Goal: Information Seeking & Learning: Check status

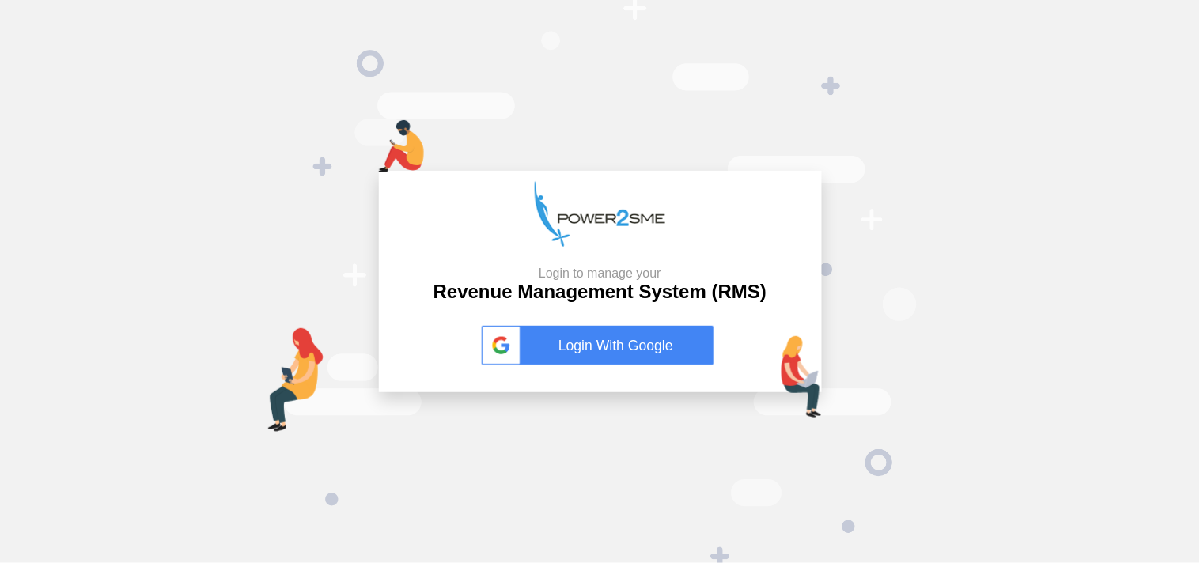
click at [620, 355] on link "Login With Google" at bounding box center [600, 346] width 237 height 40
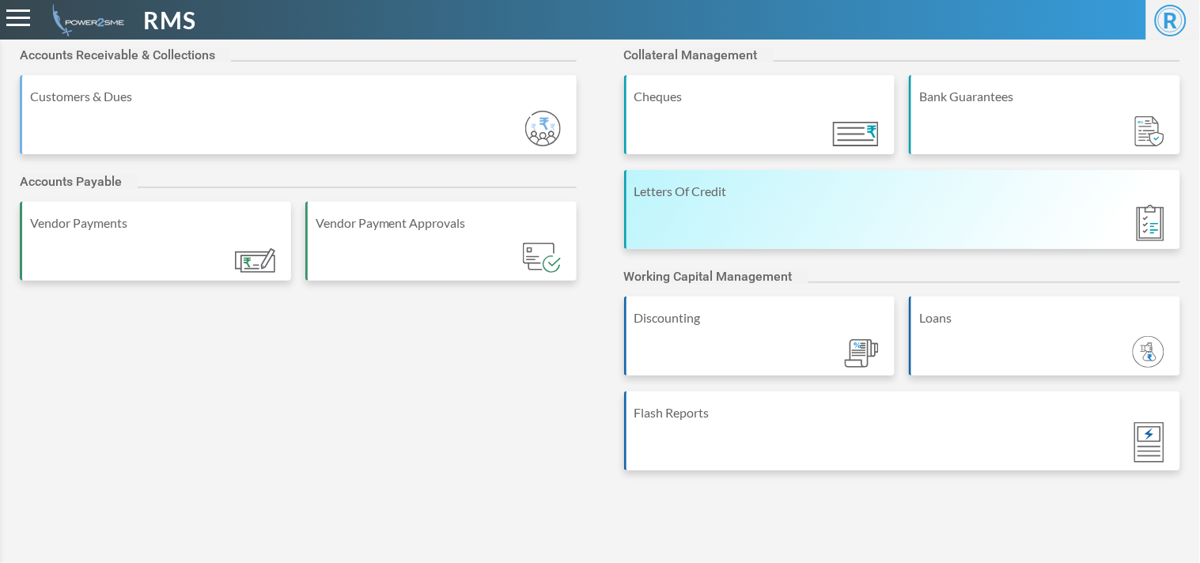
click at [837, 237] on div "Letters Of Credit" at bounding box center [902, 209] width 557 height 79
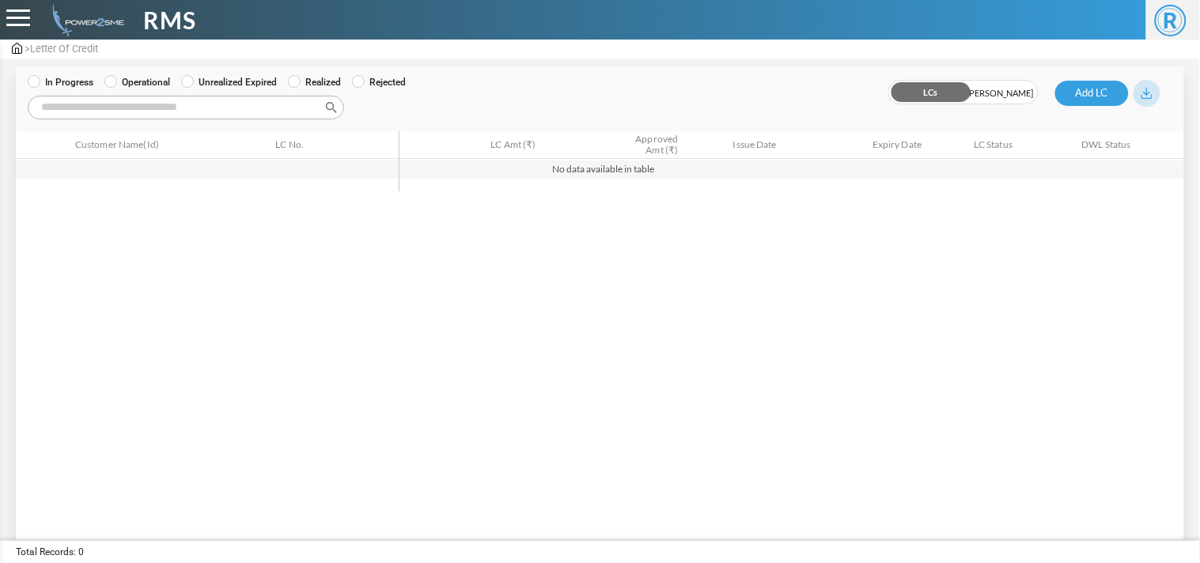
click at [149, 87] on label "Operational" at bounding box center [137, 82] width 66 height 14
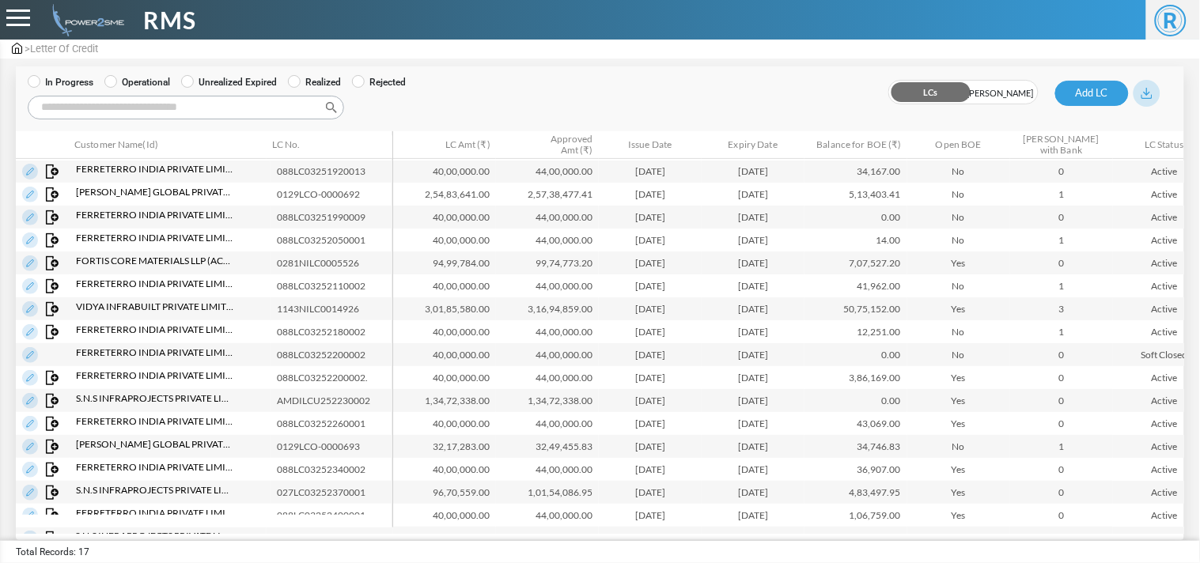
click at [151, 107] on input "Search:" at bounding box center [186, 108] width 317 height 24
paste input "**********"
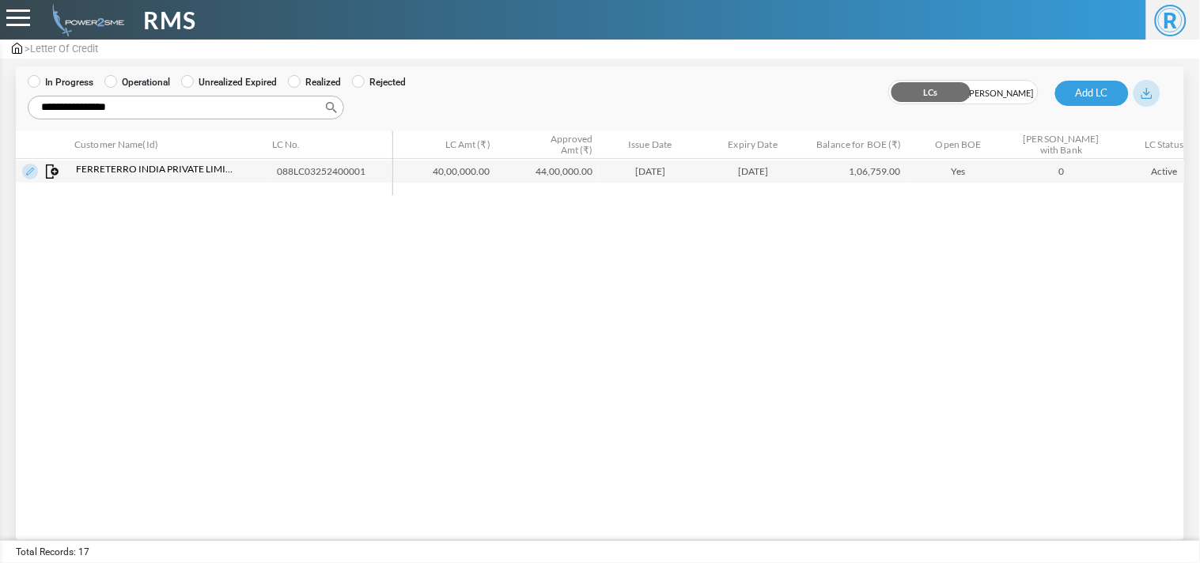
type input "**********"
click at [12, 49] on img at bounding box center [17, 48] width 10 height 11
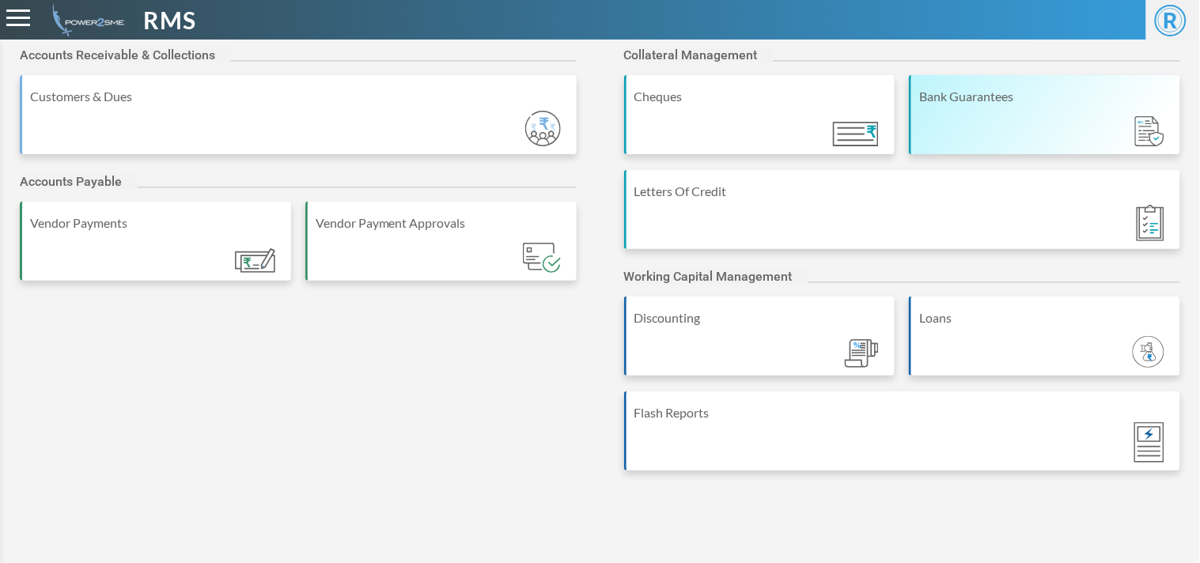
click at [1034, 75] on div "Bank Guarantees" at bounding box center [1044, 114] width 271 height 79
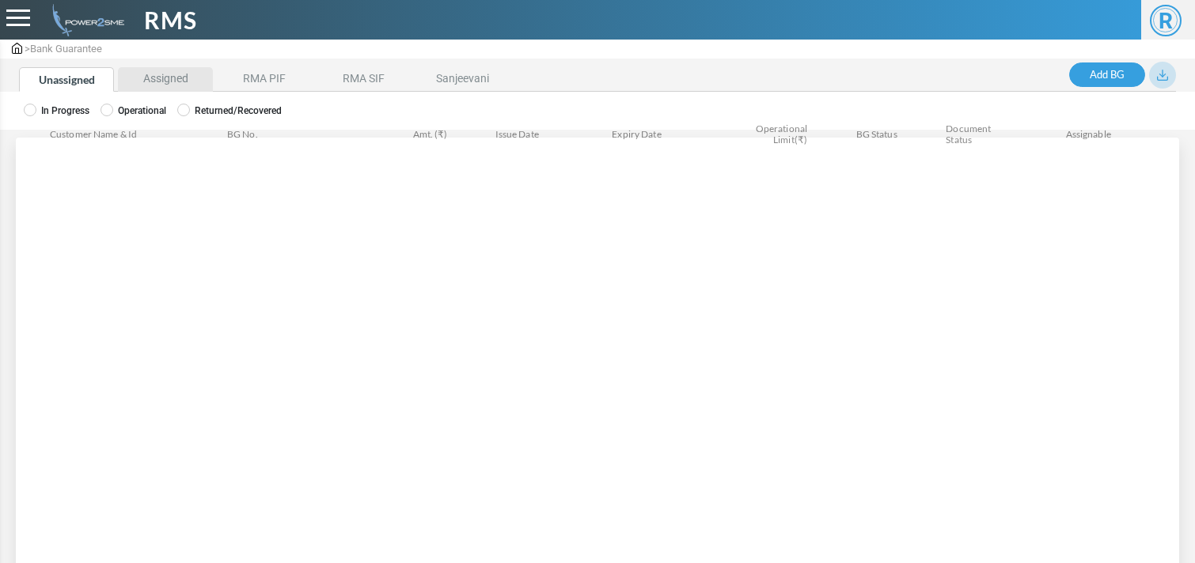
click at [157, 74] on li "Assigned" at bounding box center [165, 79] width 95 height 25
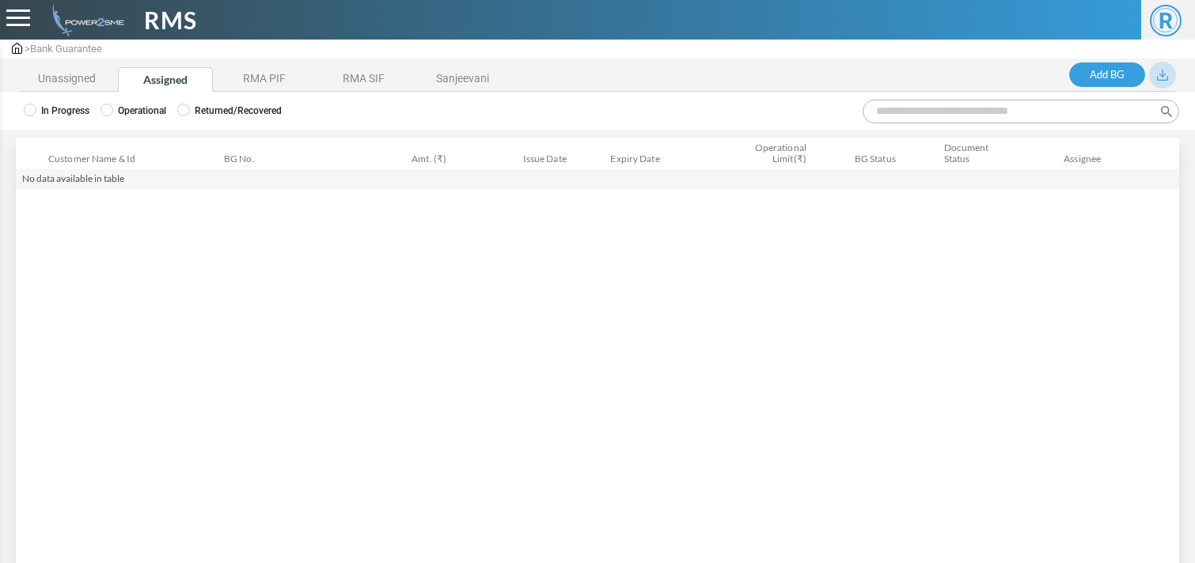
click at [127, 101] on div "In Progress Operational Returned/Recovered" at bounding box center [597, 111] width 1195 height 38
click at [123, 105] on label "Operational" at bounding box center [133, 111] width 66 height 14
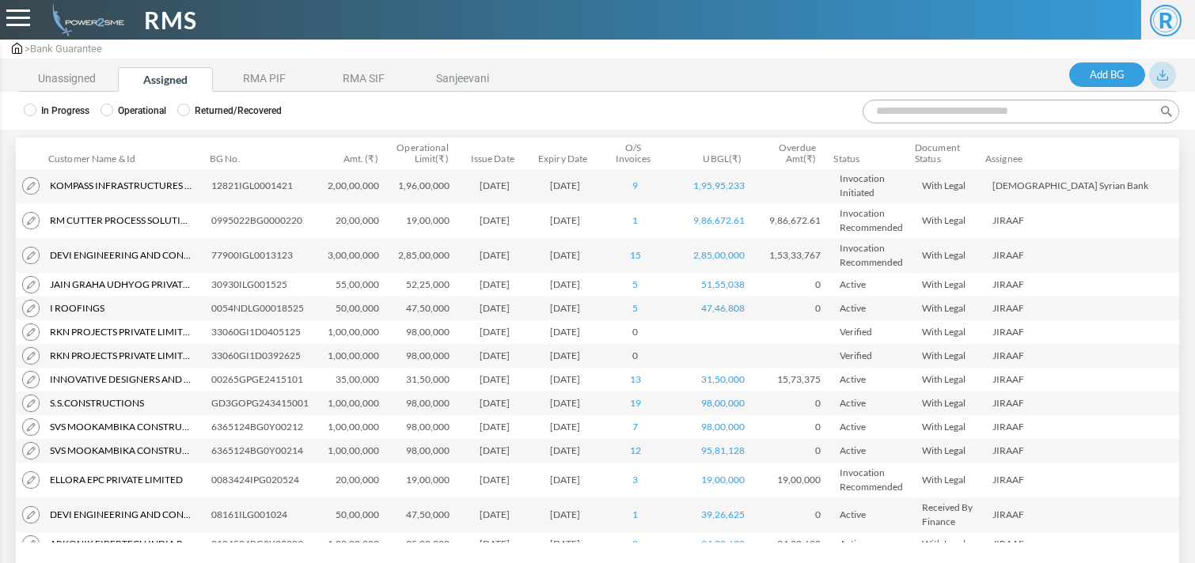
click at [887, 112] on input "Search:" at bounding box center [1021, 112] width 317 height 24
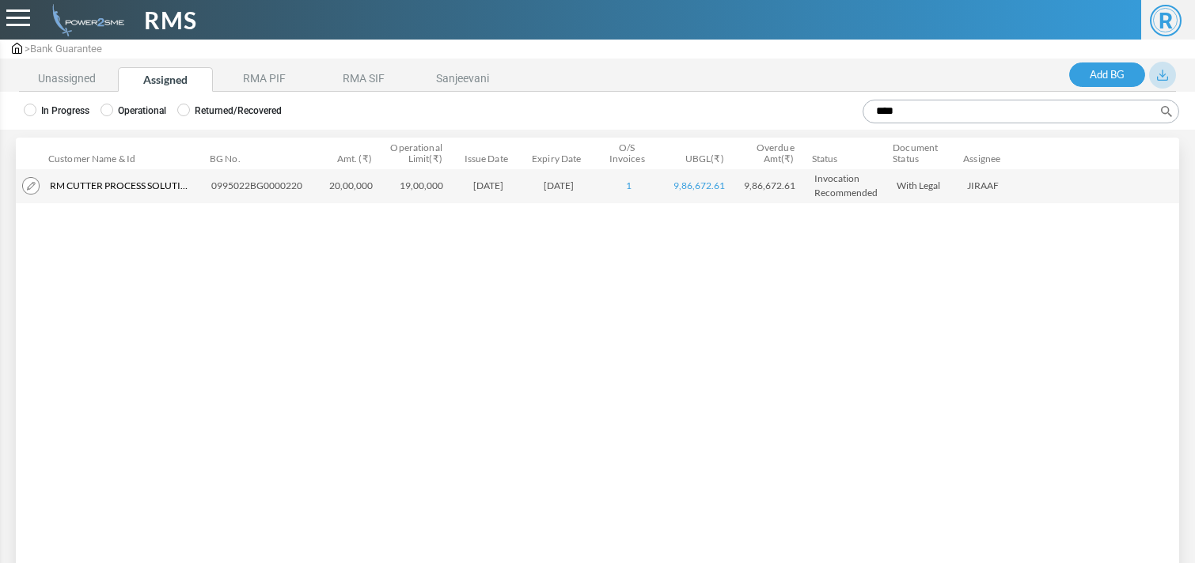
type input "****"
click at [283, 180] on td "0995022BG0000220" at bounding box center [260, 186] width 110 height 35
copy td "0995022BG0000220"
click at [57, 79] on li "Unassigned" at bounding box center [66, 79] width 95 height 25
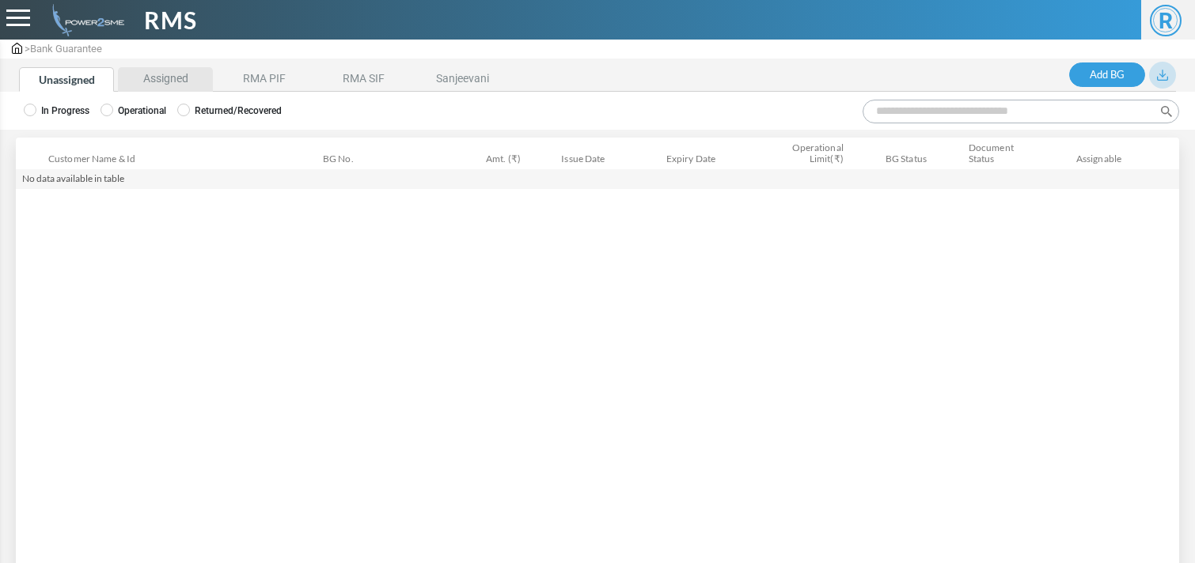
click at [156, 80] on li "Assigned" at bounding box center [165, 79] width 95 height 25
click at [13, 48] on img at bounding box center [17, 48] width 10 height 11
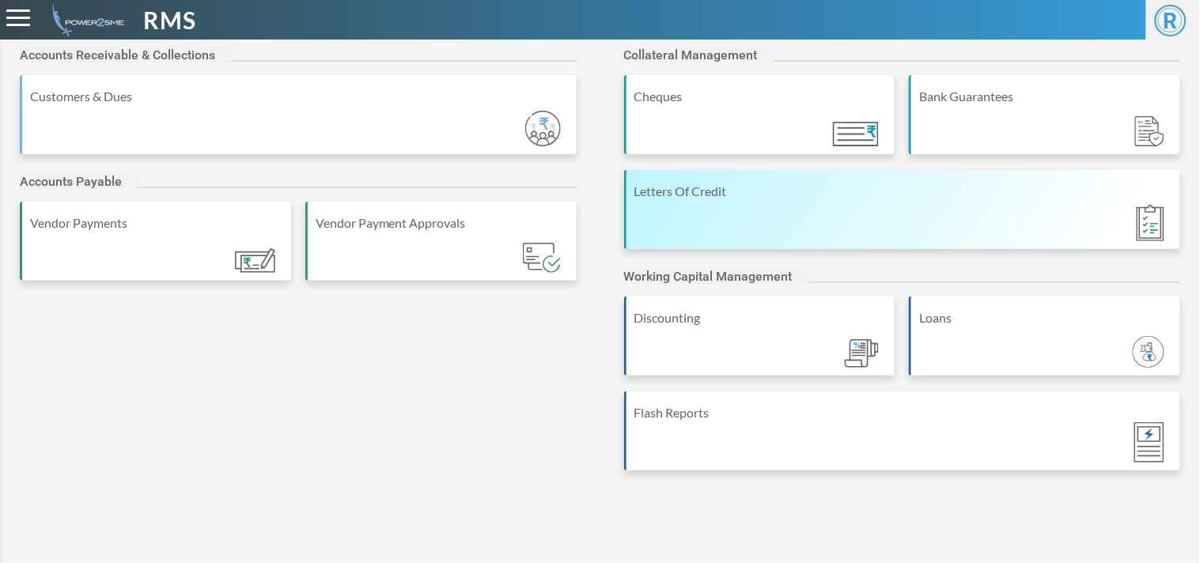
click at [851, 192] on div "Letters Of Credit" at bounding box center [904, 191] width 539 height 19
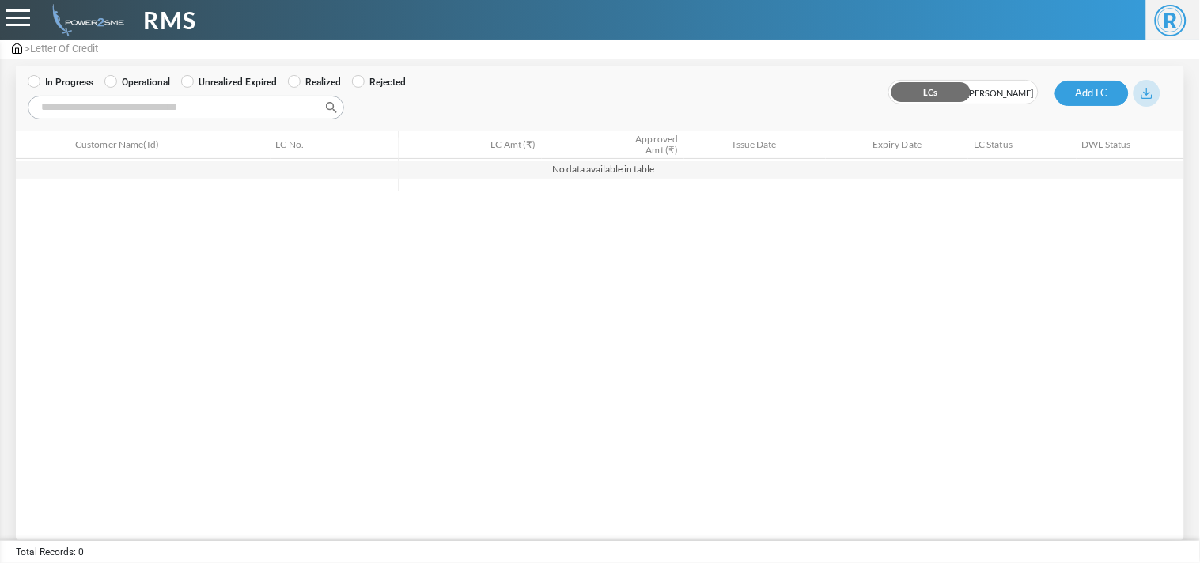
click at [158, 80] on label "Operational" at bounding box center [137, 82] width 66 height 14
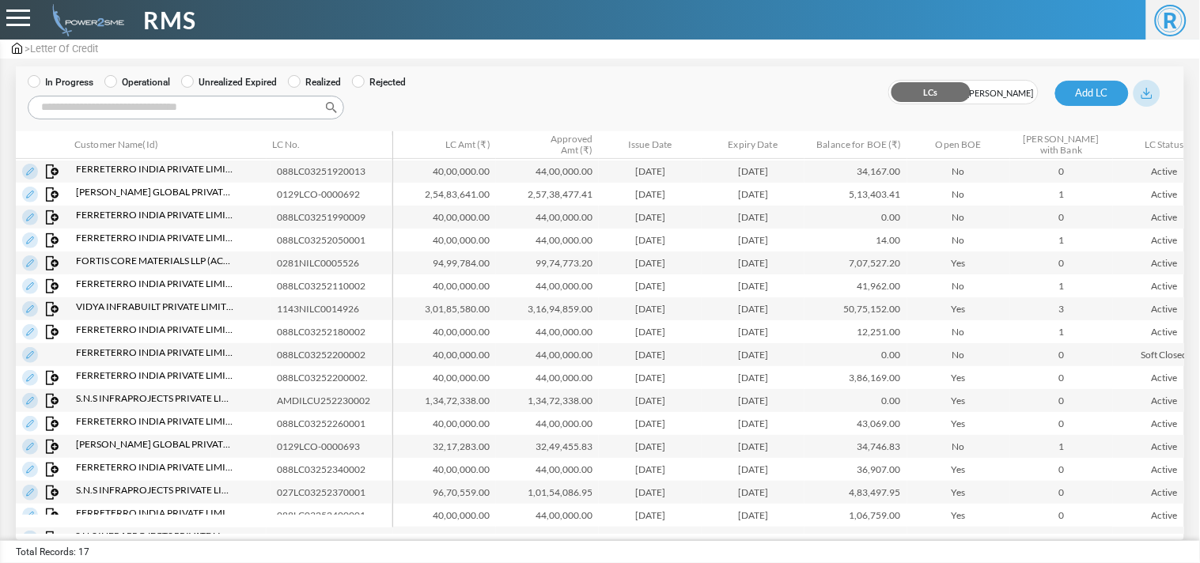
click at [166, 97] on input "Search:" at bounding box center [186, 108] width 317 height 24
paste input "*"
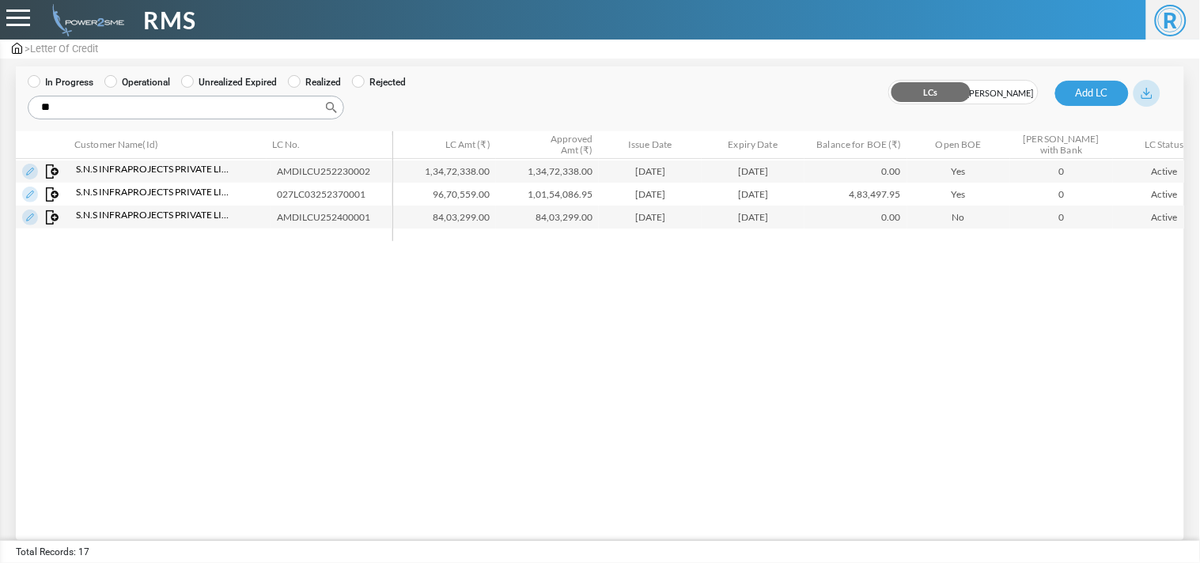
type input "**"
click at [453, 220] on td "84,03,299.00" at bounding box center [444, 217] width 103 height 23
click at [559, 214] on td "84,03,299.00" at bounding box center [547, 217] width 103 height 23
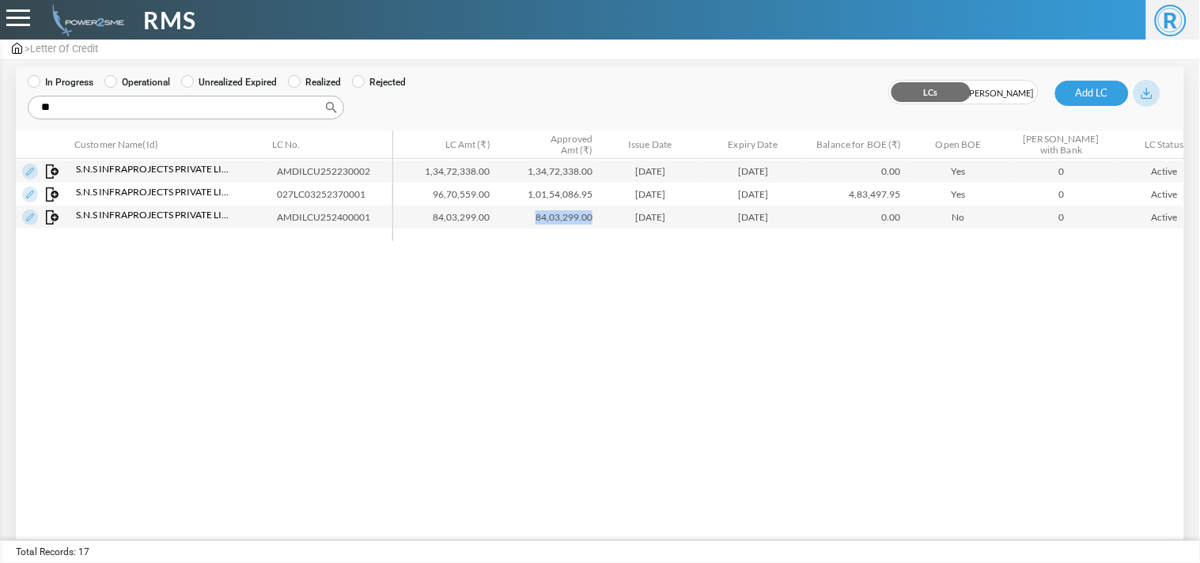
copy td "84,03,299.00"
